Goal: Information Seeking & Learning: Learn about a topic

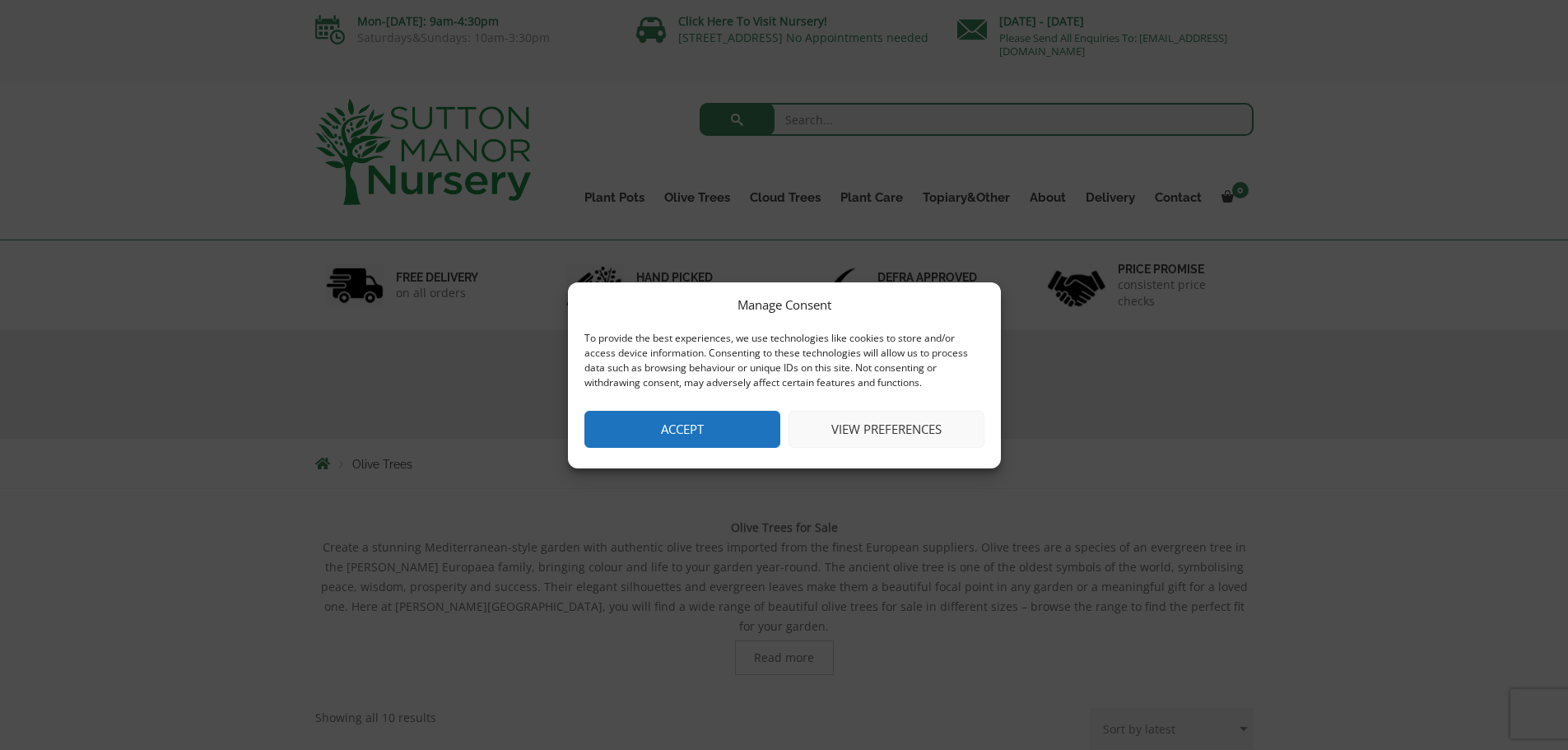
click at [711, 424] on button "Accept" at bounding box center [682, 430] width 196 height 37
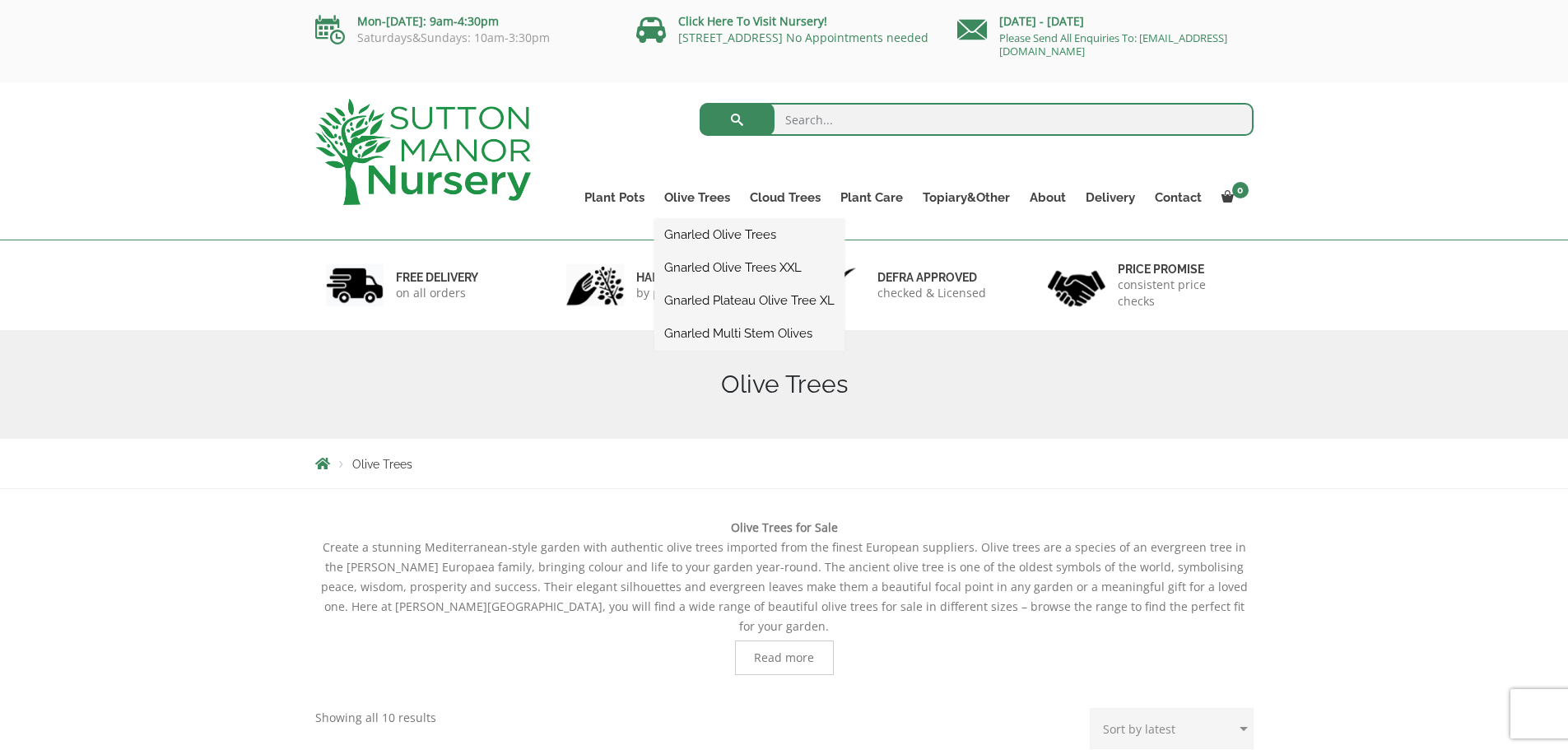
click at [697, 264] on link "Gnarled Olive Trees XXL" at bounding box center [749, 267] width 190 height 24
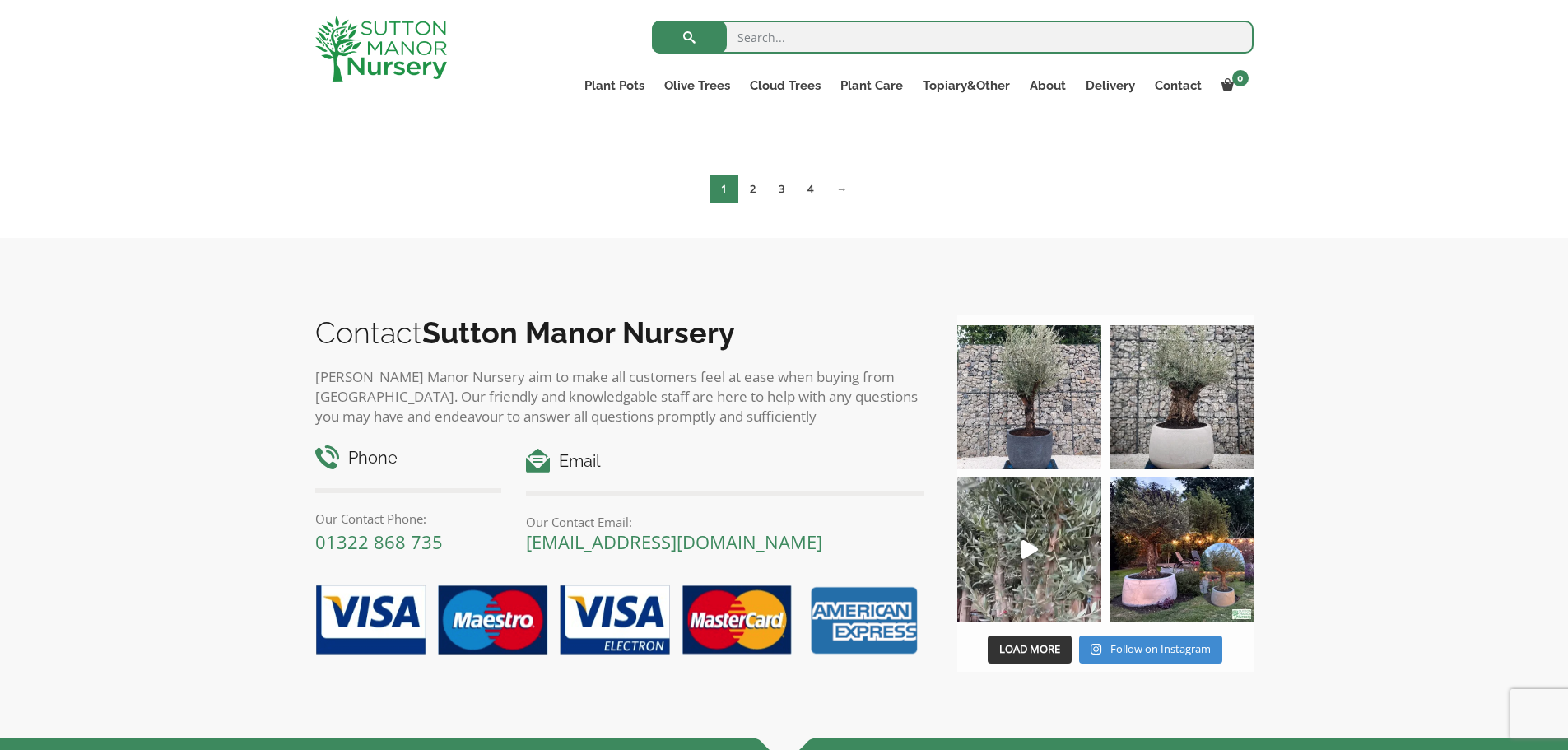
scroll to position [3220, 0]
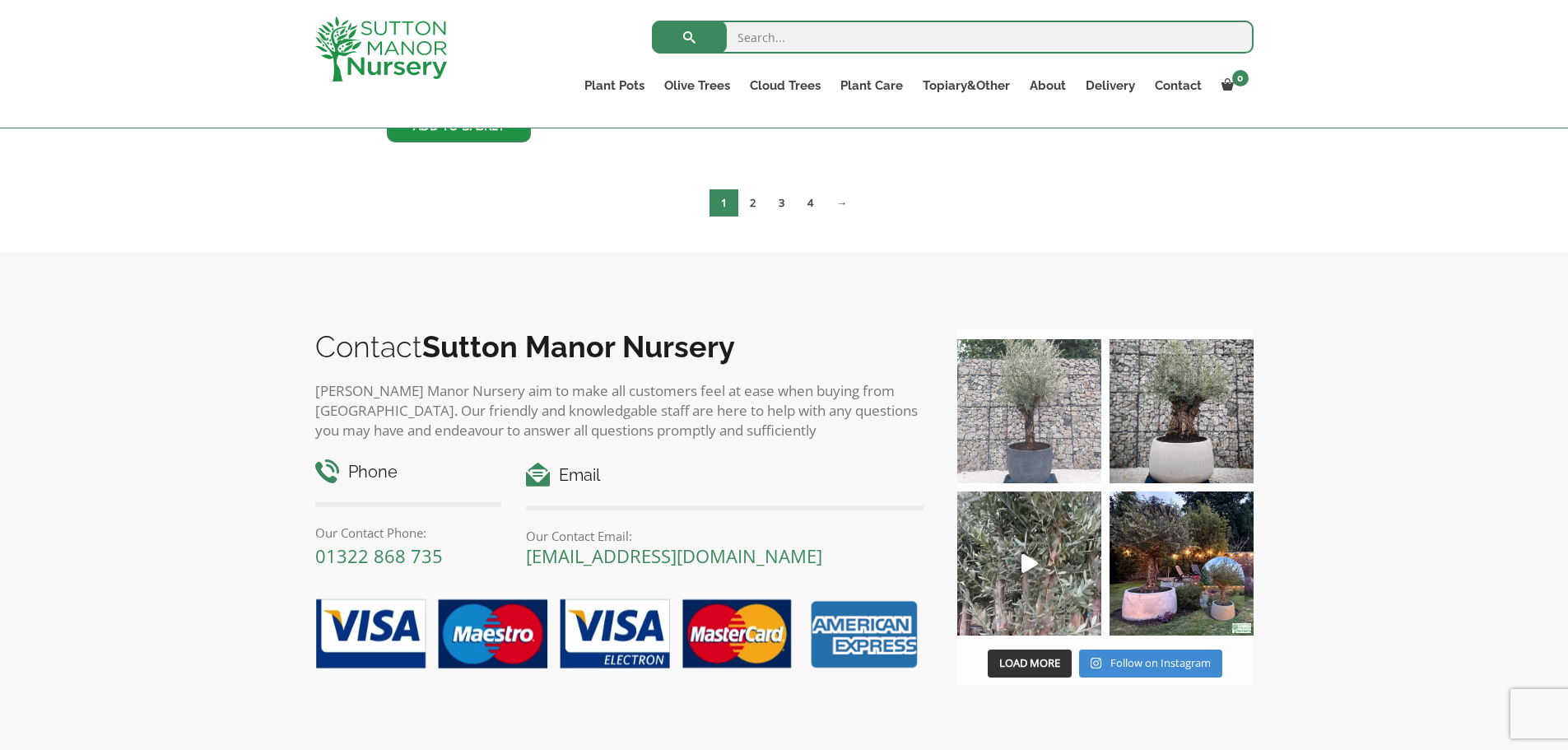
click at [1031, 454] on img at bounding box center [1029, 411] width 144 height 144
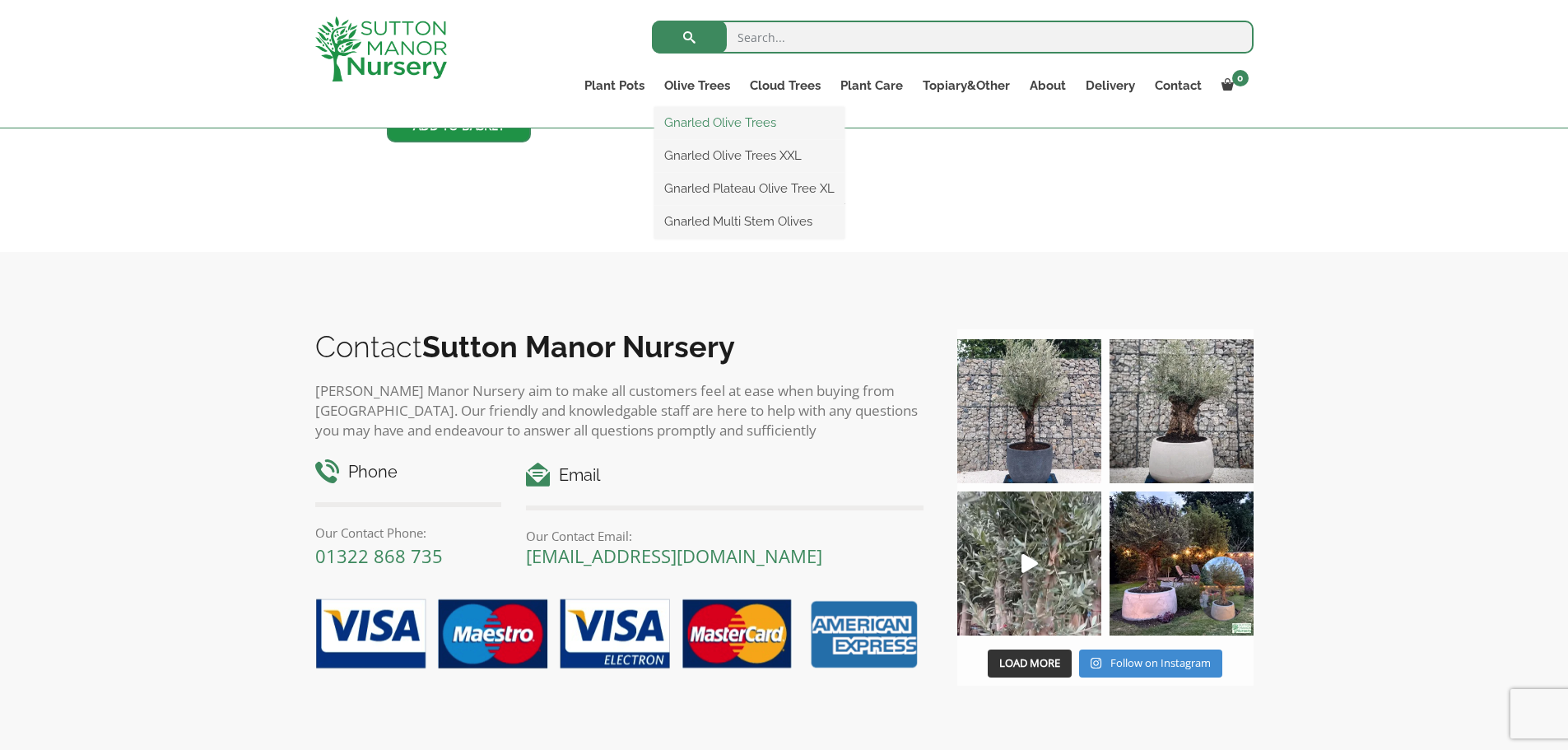
click at [717, 123] on link "Gnarled Olive Trees" at bounding box center [749, 123] width 190 height 24
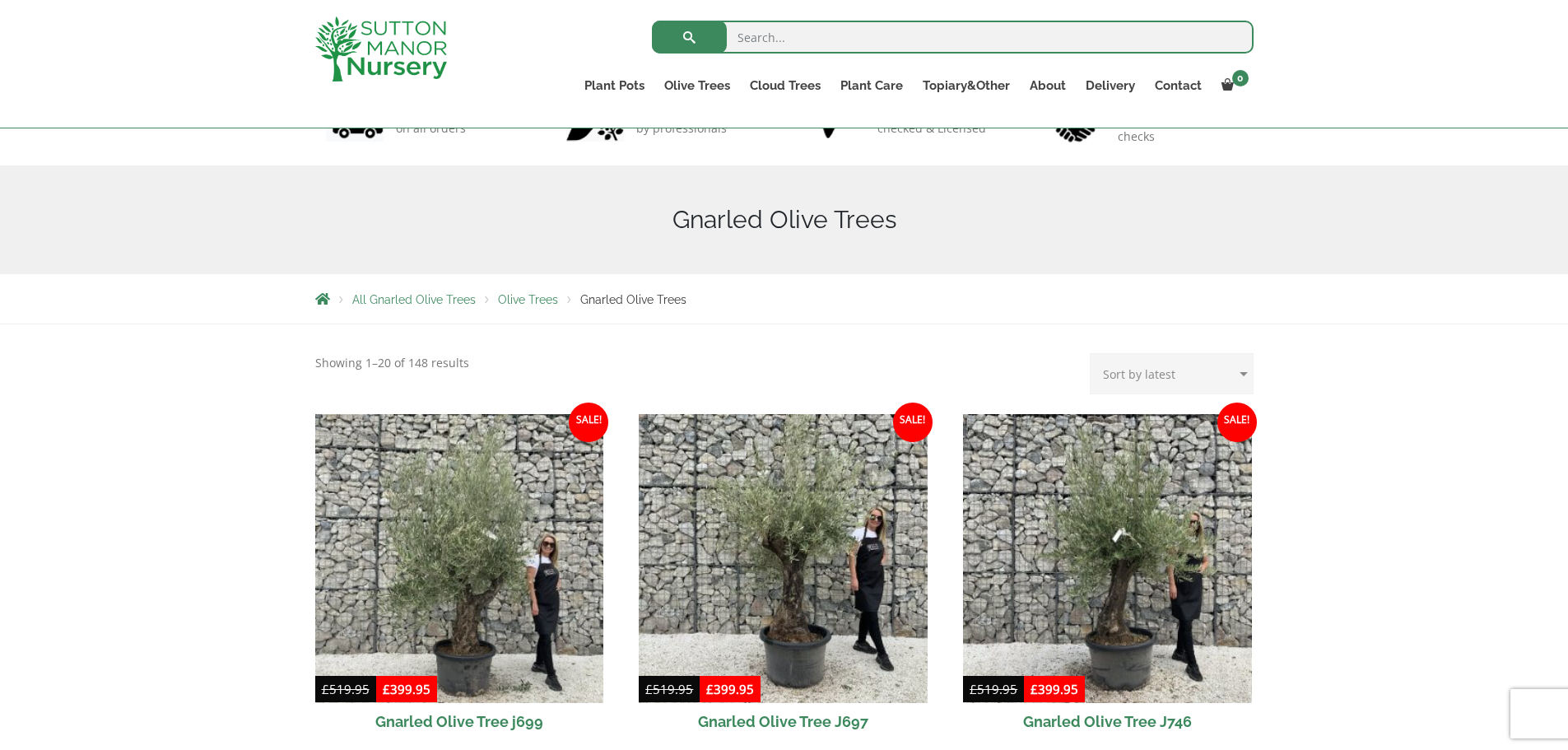
scroll to position [209, 0]
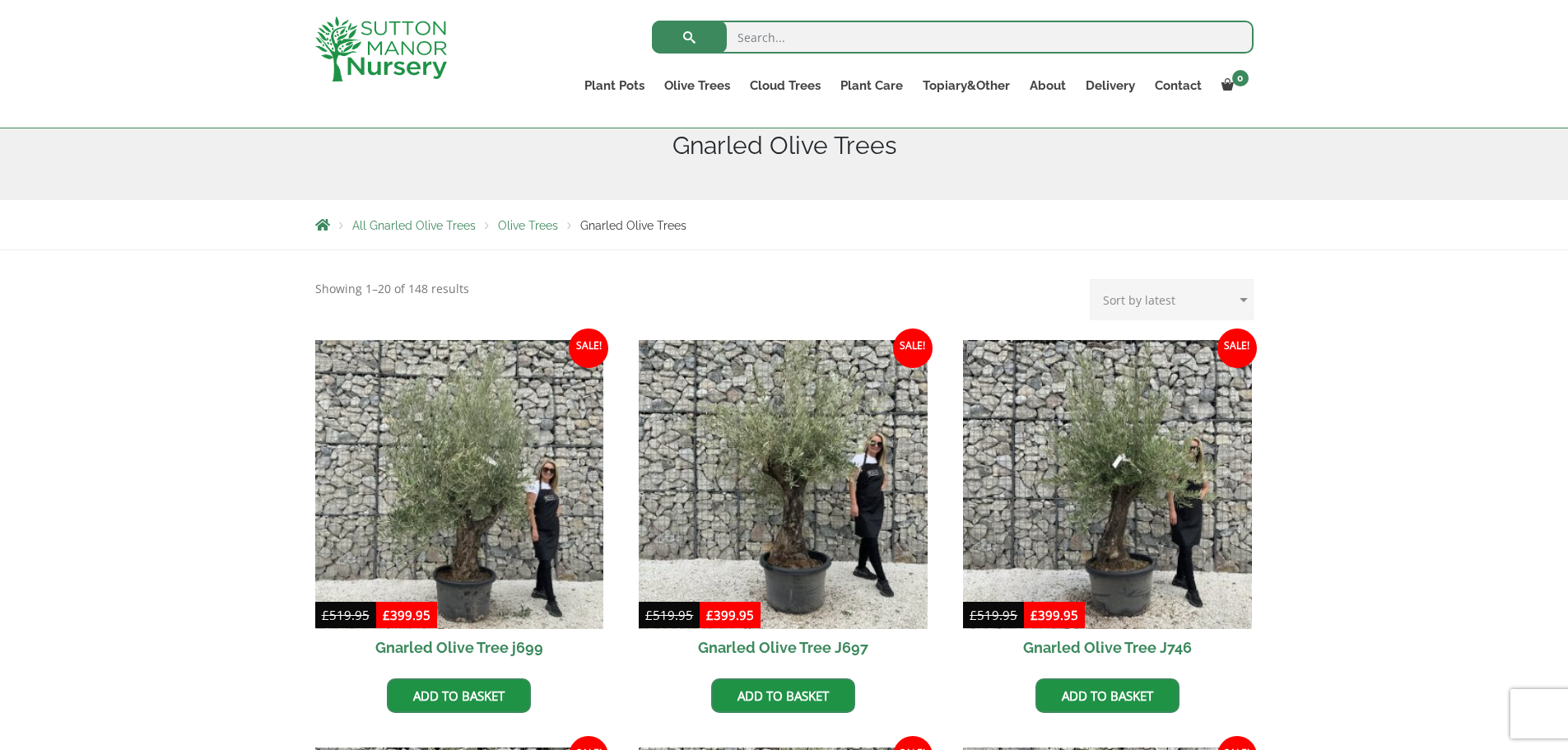
click at [1229, 302] on select "Sort by popularity Sort by latest Sort by price: low to high Sort by price: hig…" at bounding box center [1172, 300] width 164 height 41
select select "price"
click at [1093, 279] on select "Sort by popularity Sort by latest Sort by price: low to high Sort by price: hig…" at bounding box center [1172, 300] width 164 height 41
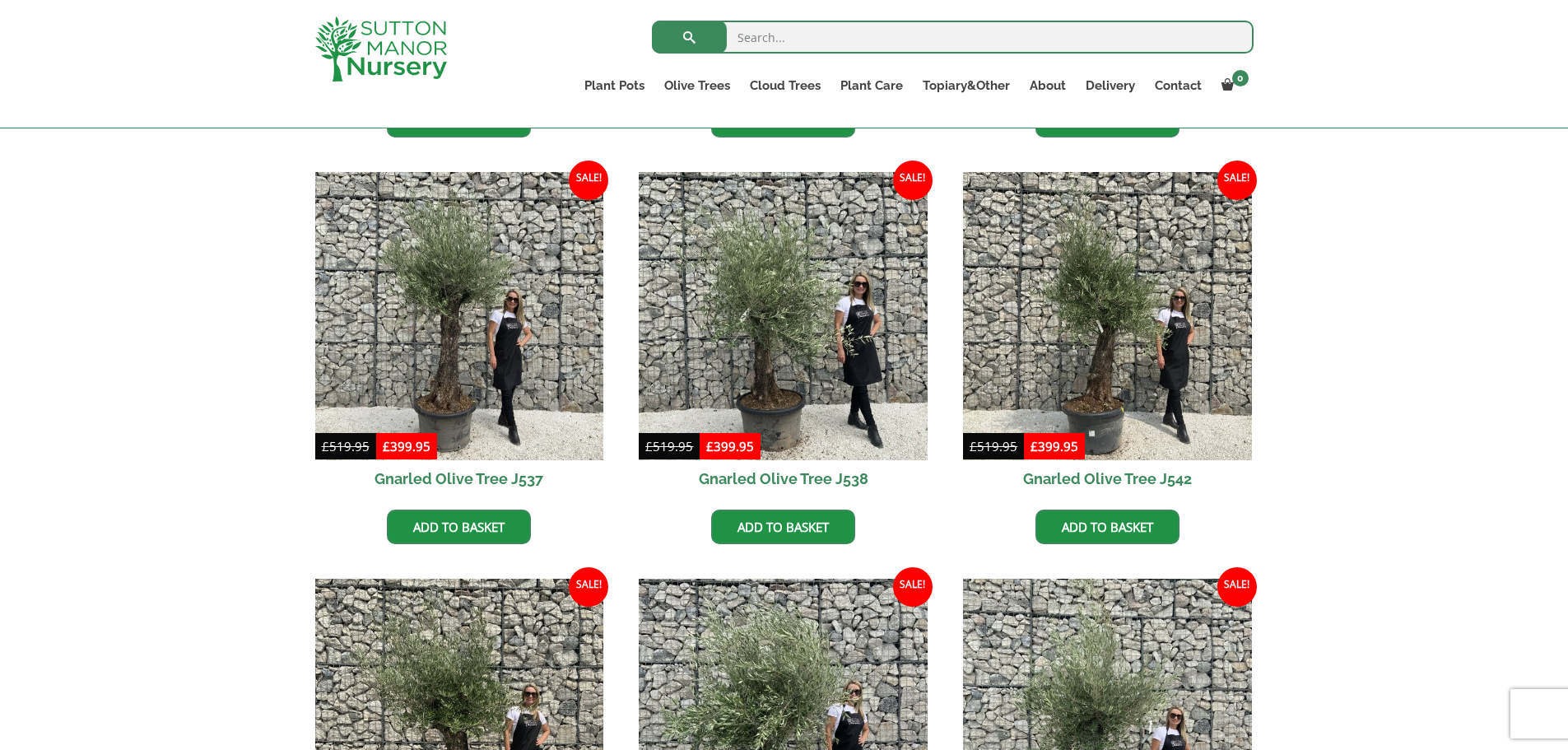
scroll to position [711, 0]
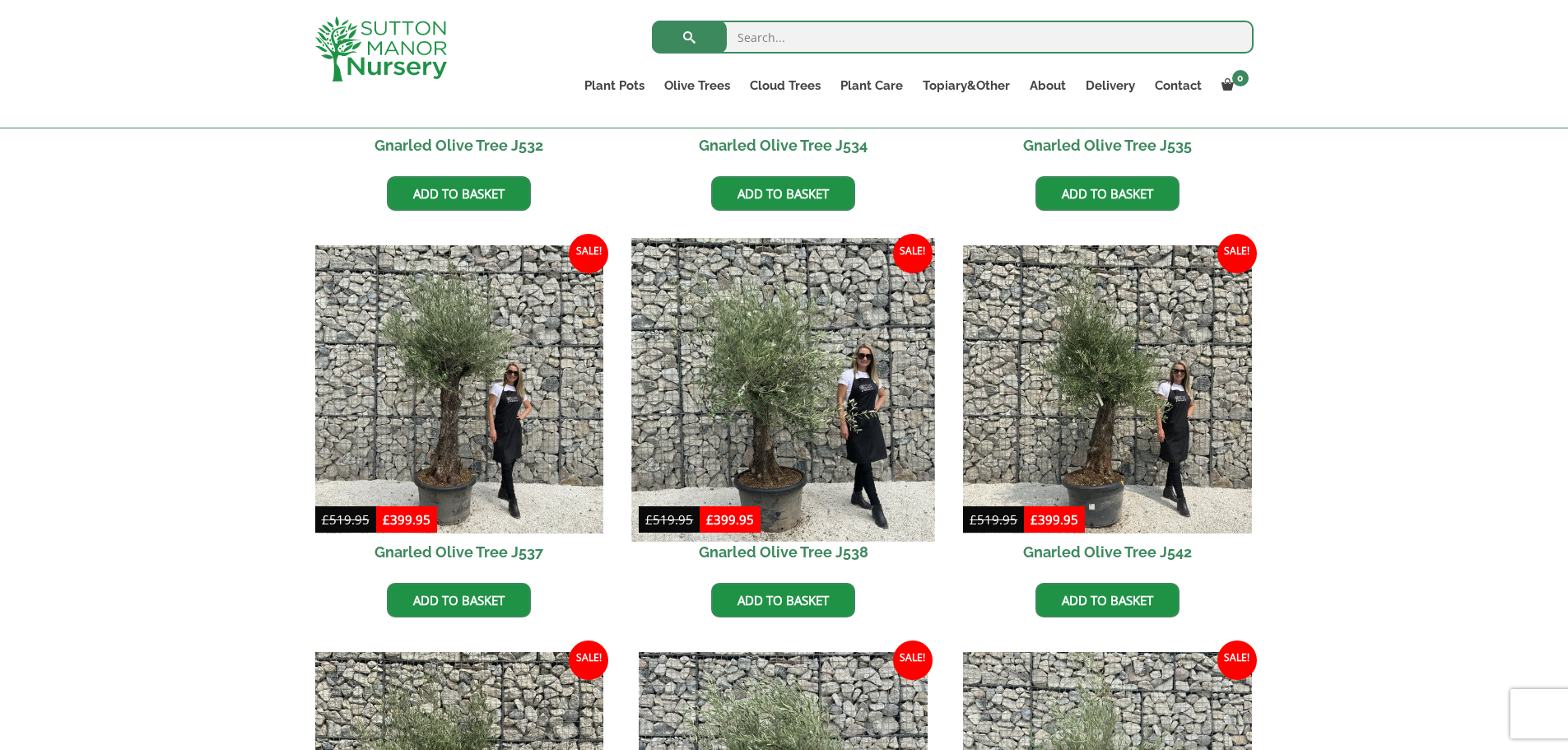
click at [779, 433] on img at bounding box center [783, 389] width 303 height 302
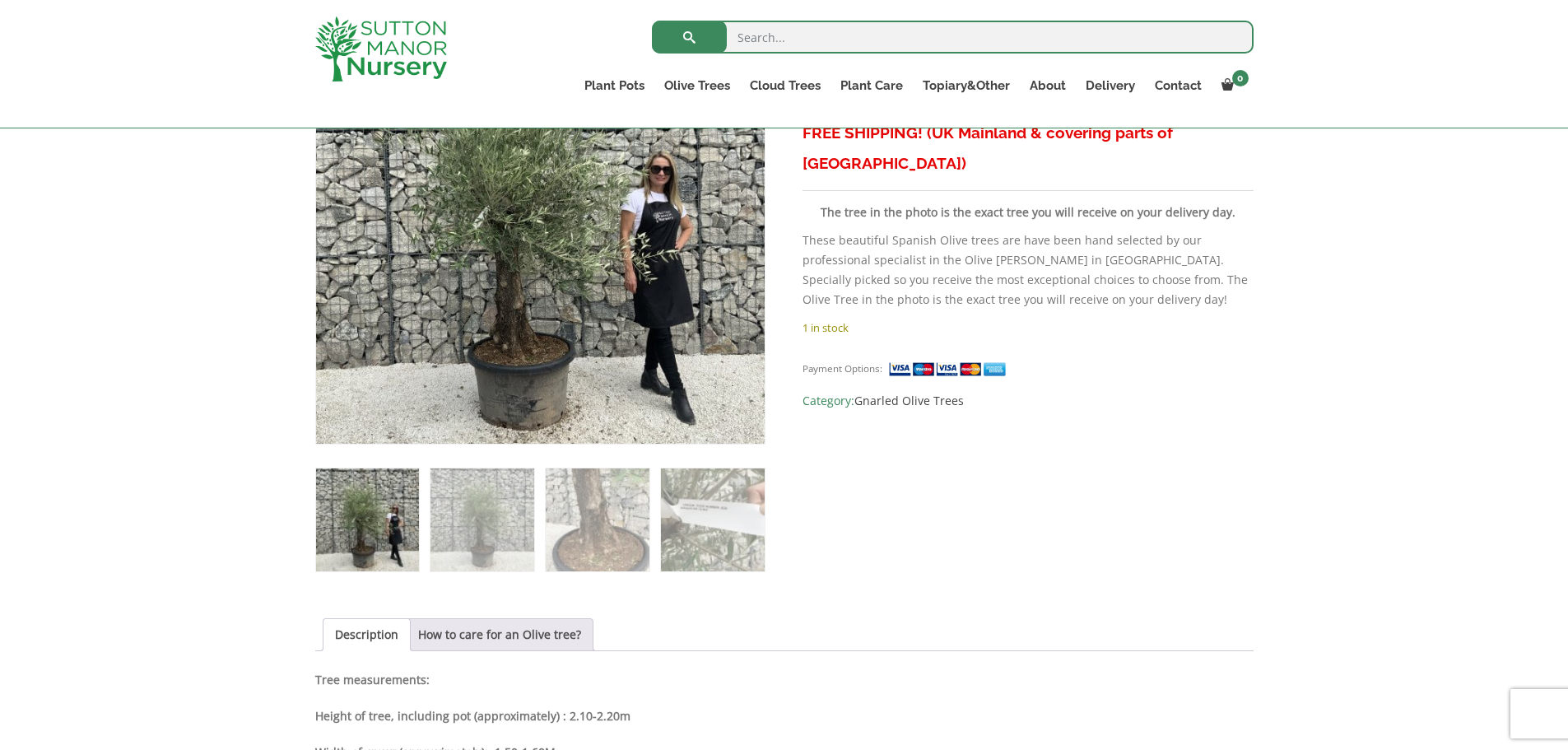
scroll to position [389, 0]
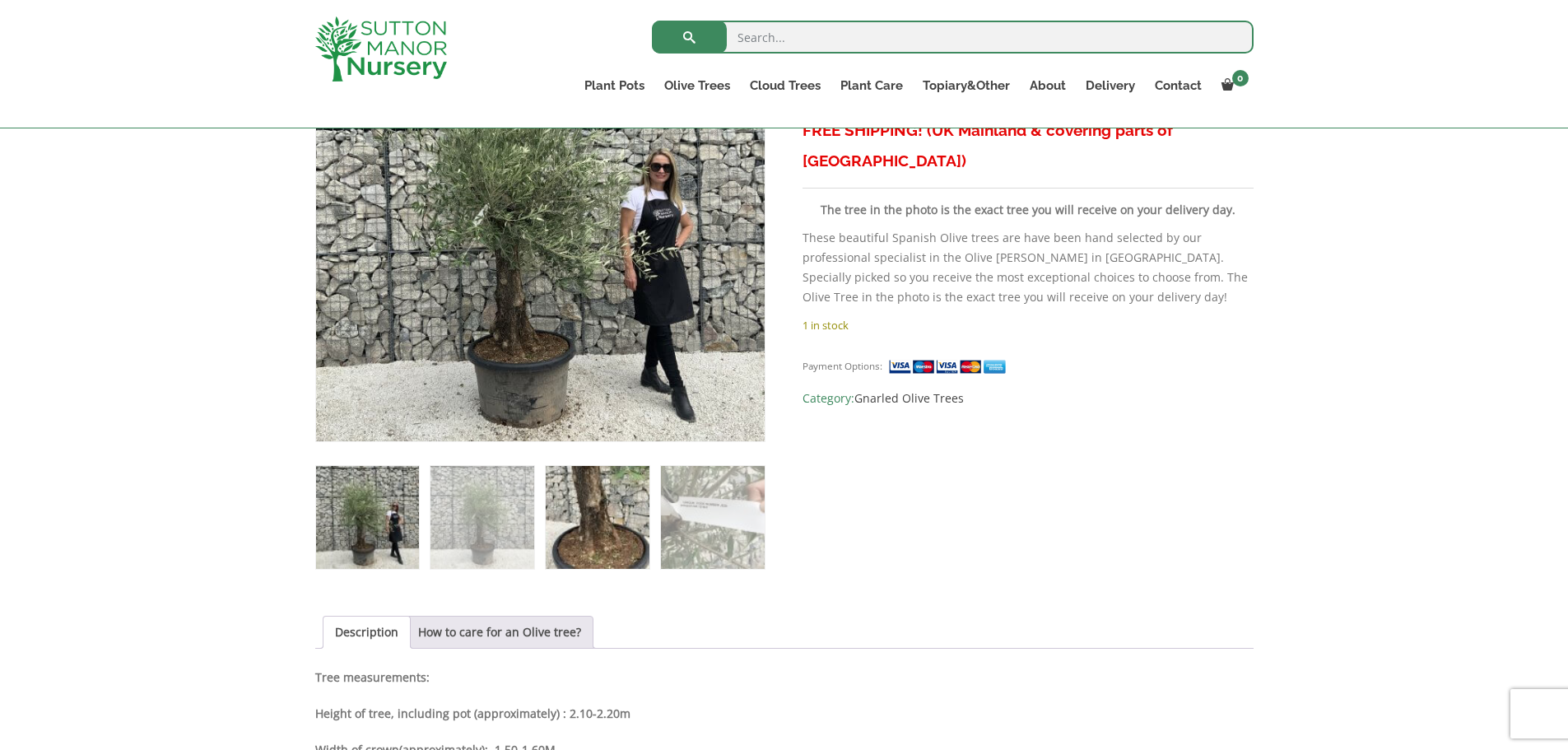
drag, startPoint x: 574, startPoint y: 552, endPoint x: 605, endPoint y: 537, distance: 34.4
click at [598, 543] on img at bounding box center [598, 517] width 103 height 103
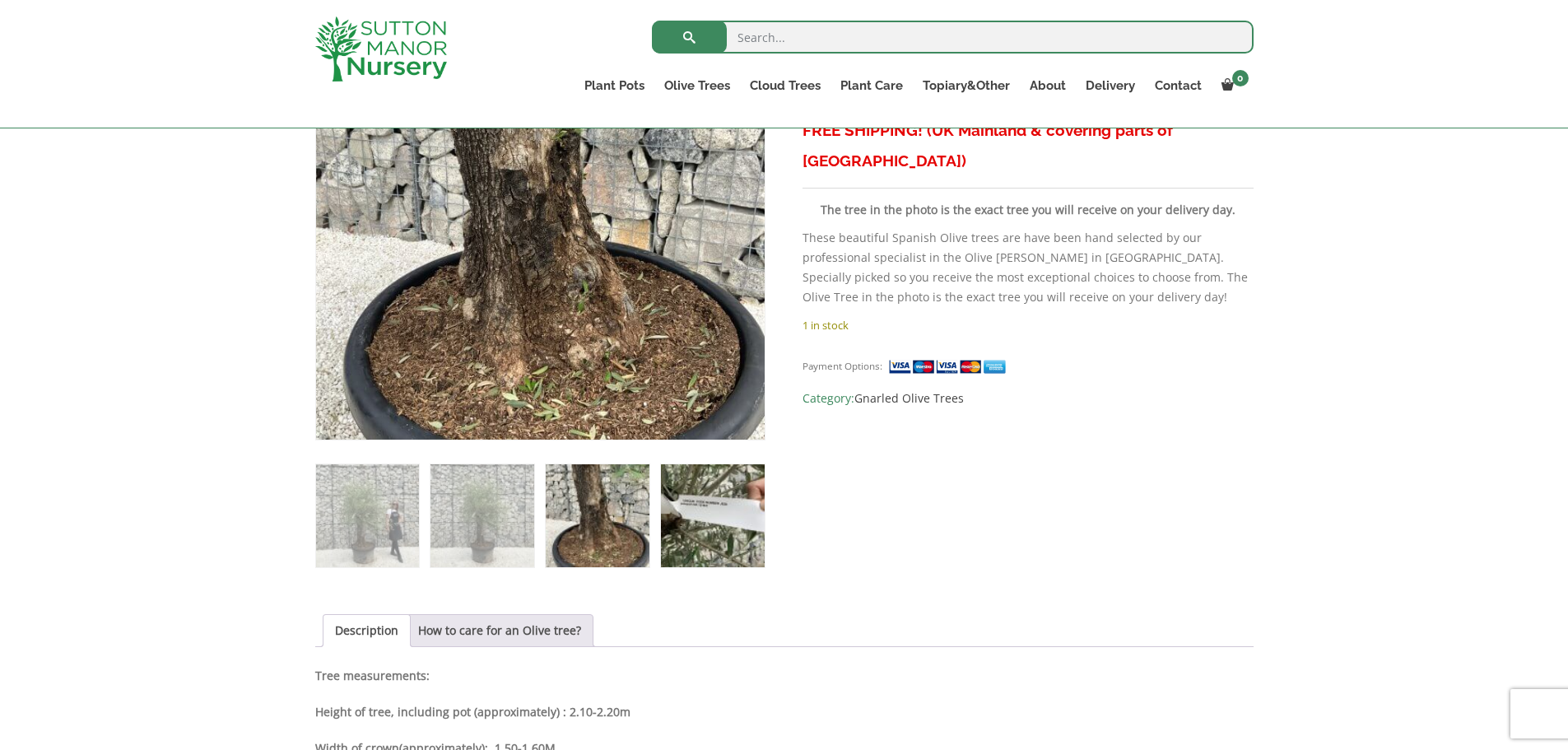
click at [704, 536] on img at bounding box center [713, 516] width 103 height 103
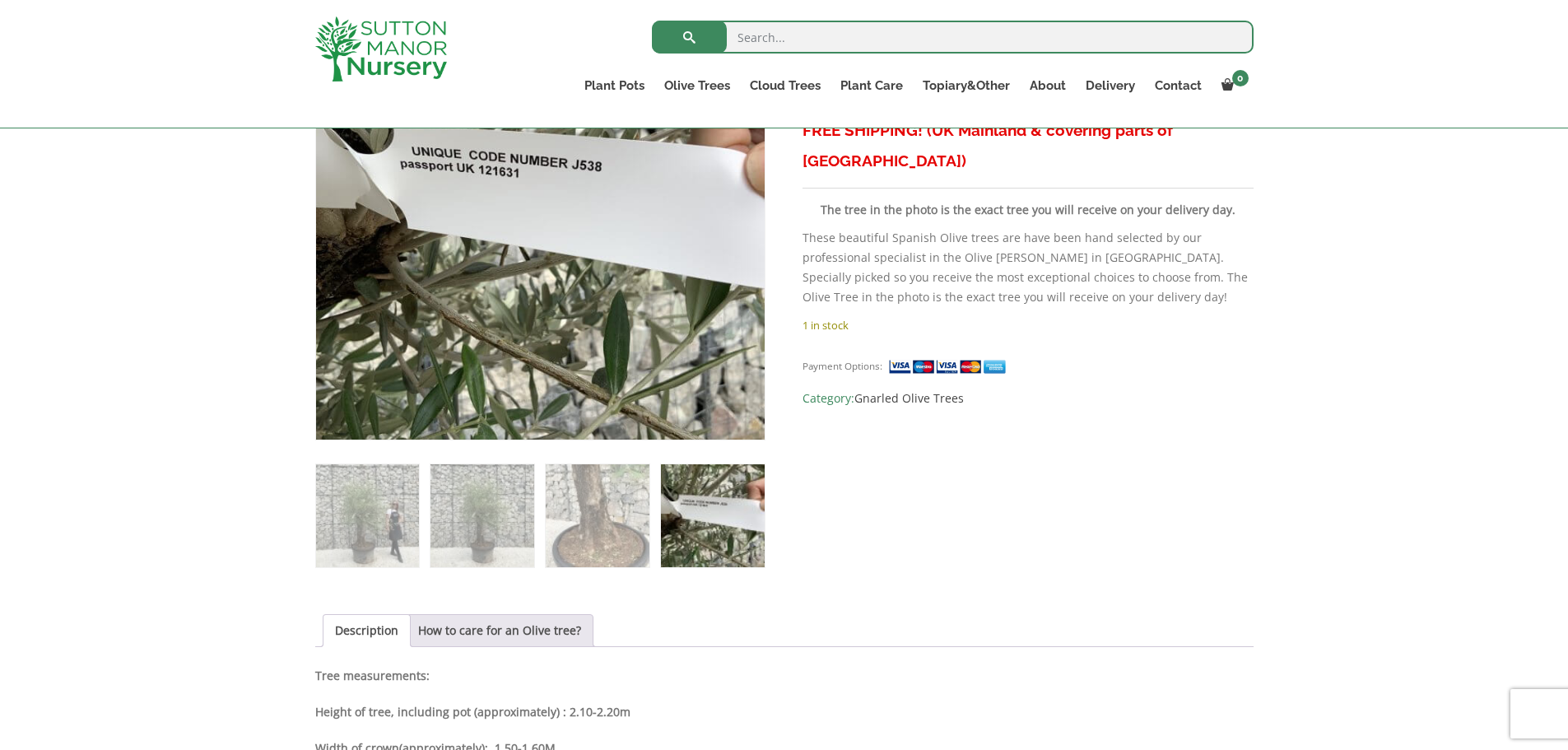
click at [727, 539] on img at bounding box center [713, 516] width 103 height 103
drag, startPoint x: 638, startPoint y: 543, endPoint x: 534, endPoint y: 537, distance: 104.2
click at [634, 542] on img at bounding box center [598, 516] width 103 height 103
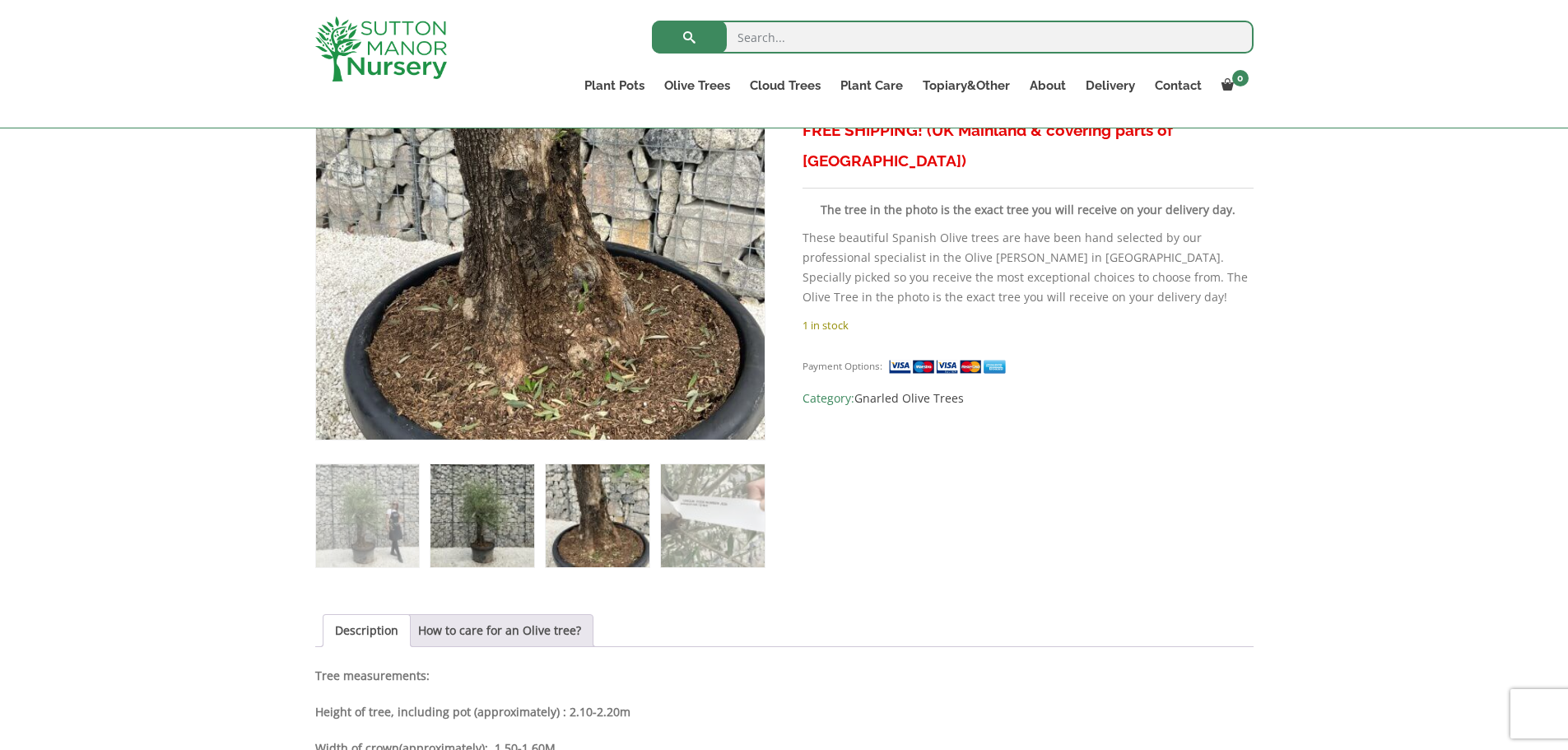
click at [493, 537] on img at bounding box center [482, 516] width 103 height 103
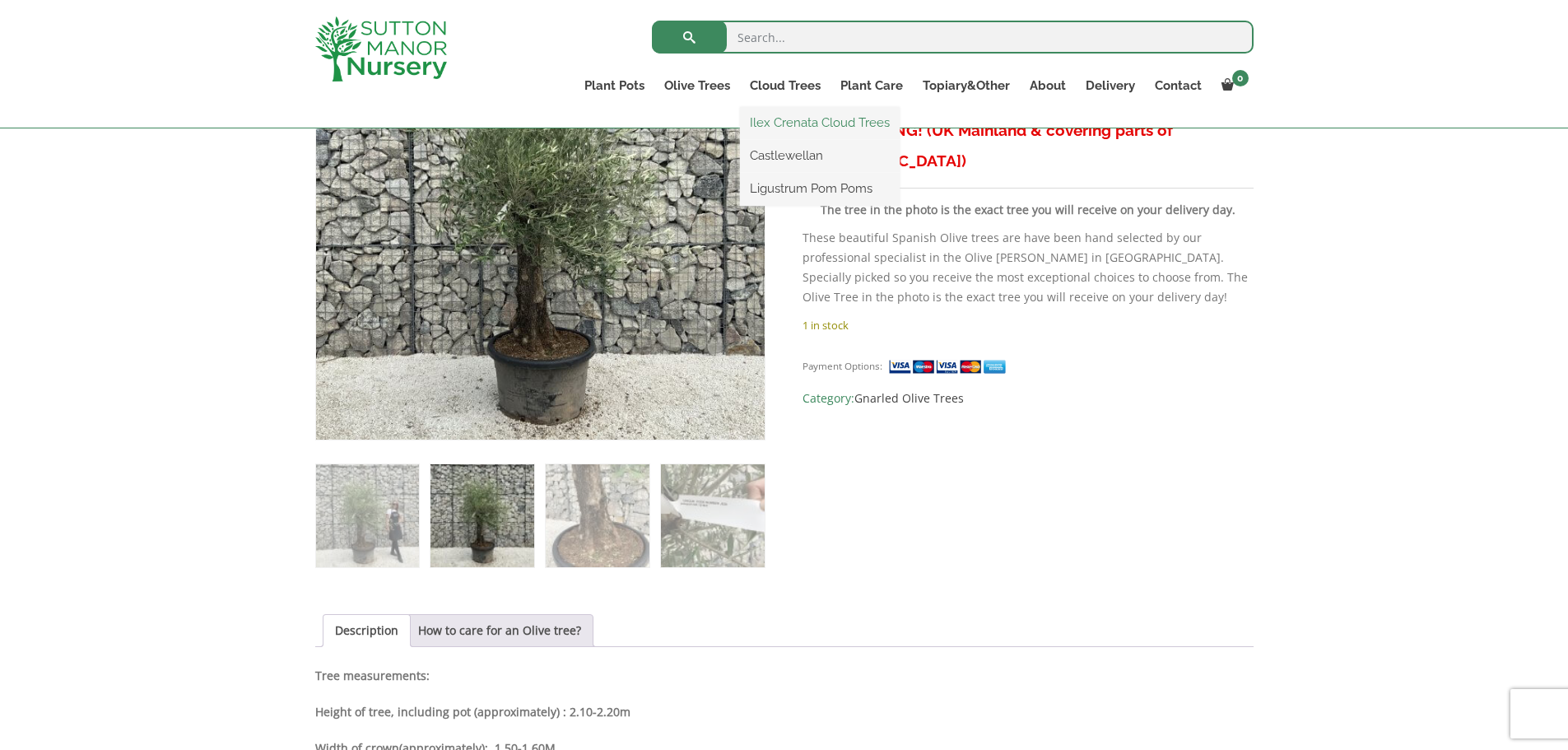
click at [792, 125] on link "Ilex Crenata Cloud Trees" at bounding box center [820, 123] width 159 height 24
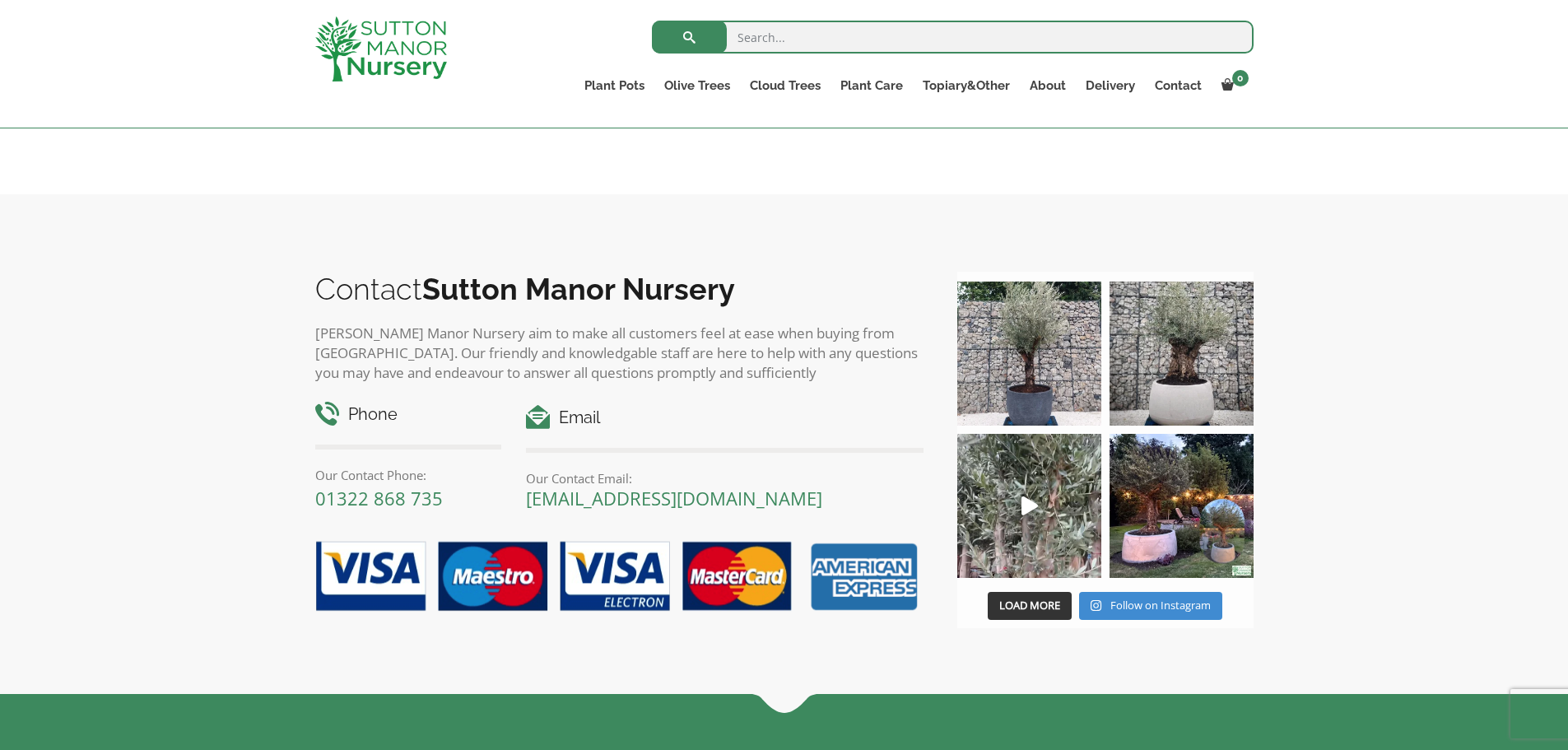
scroll to position [1079, 0]
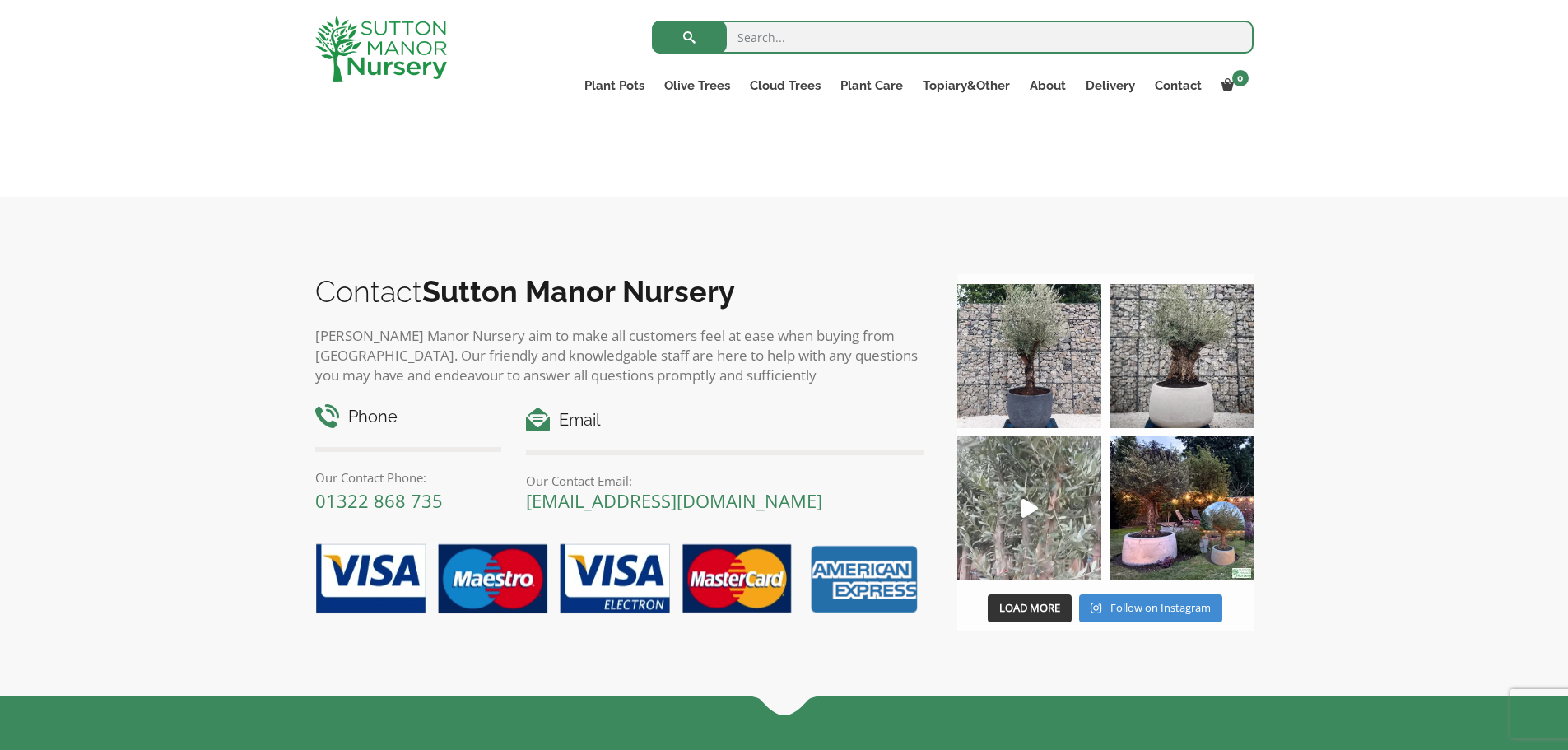
click at [1028, 505] on icon "Play" at bounding box center [1030, 508] width 17 height 19
